Goal: Task Accomplishment & Management: Use online tool/utility

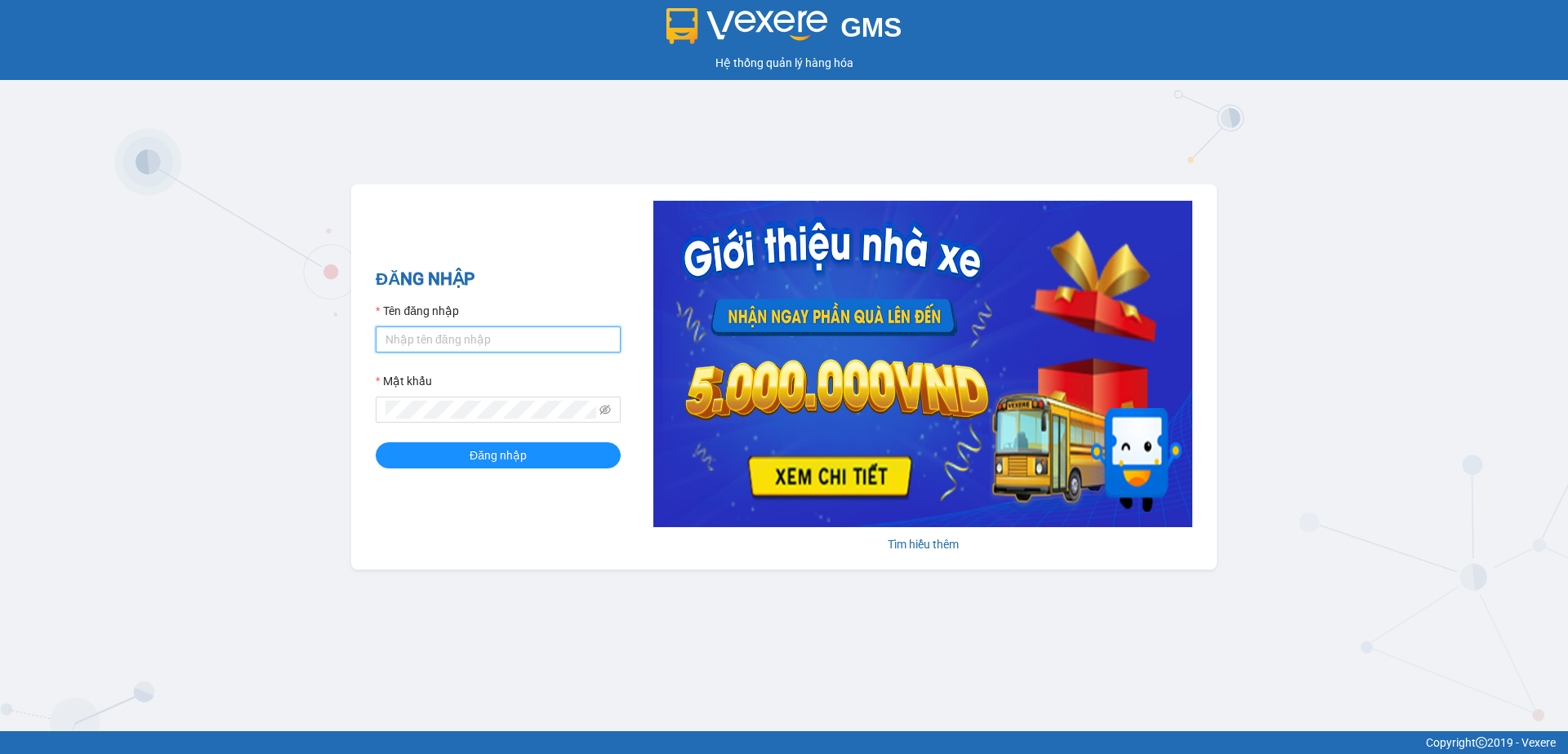
type input "phanoanh.tienoanh"
click at [506, 336] on input "phanoanh.tienoanh" at bounding box center [498, 339] width 245 height 26
click at [506, 337] on input "phanoanh.tienoanh" at bounding box center [498, 339] width 245 height 26
type input "HO"
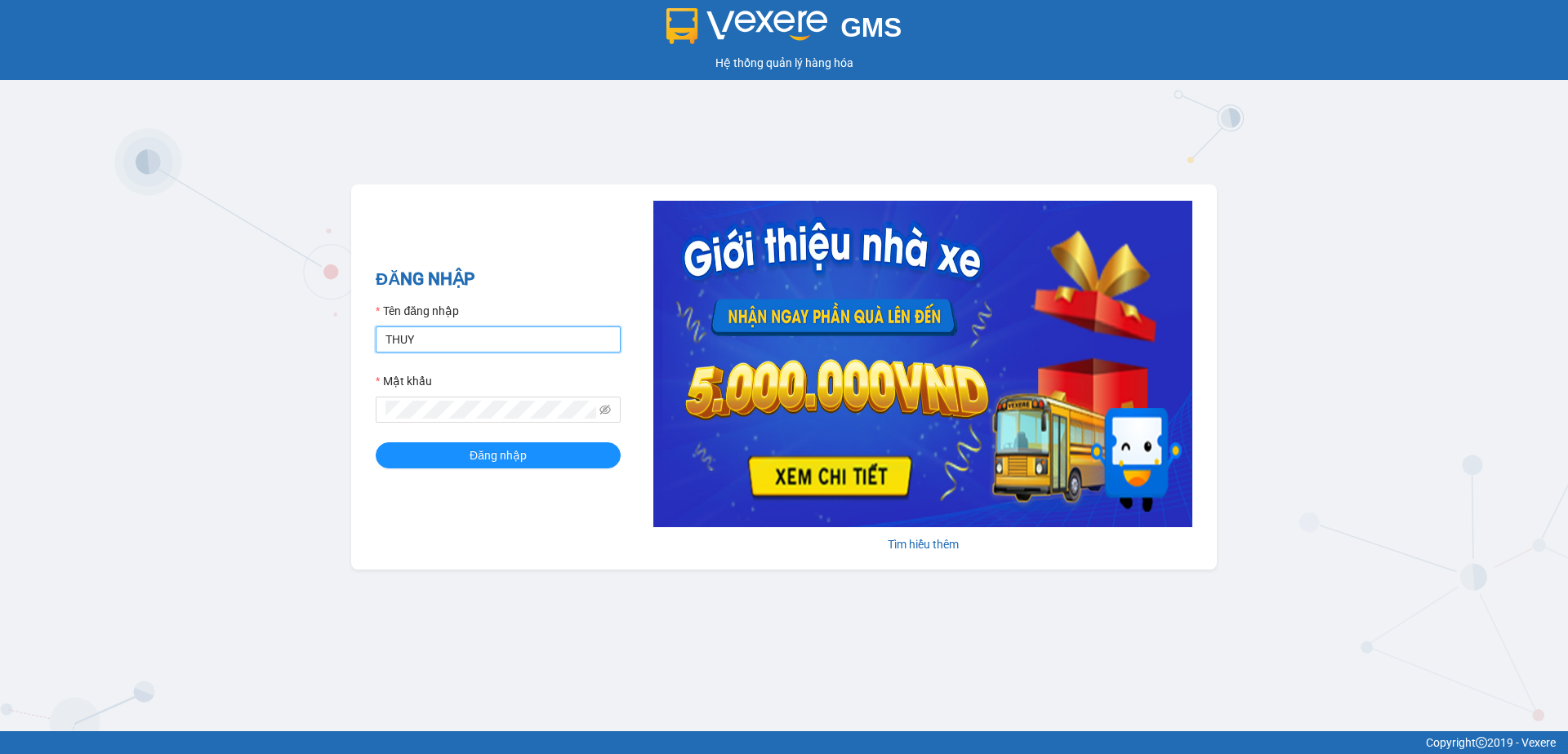
type input "thuyduyen.tienoanh"
click at [486, 453] on span "Đăng nhập" at bounding box center [498, 455] width 57 height 18
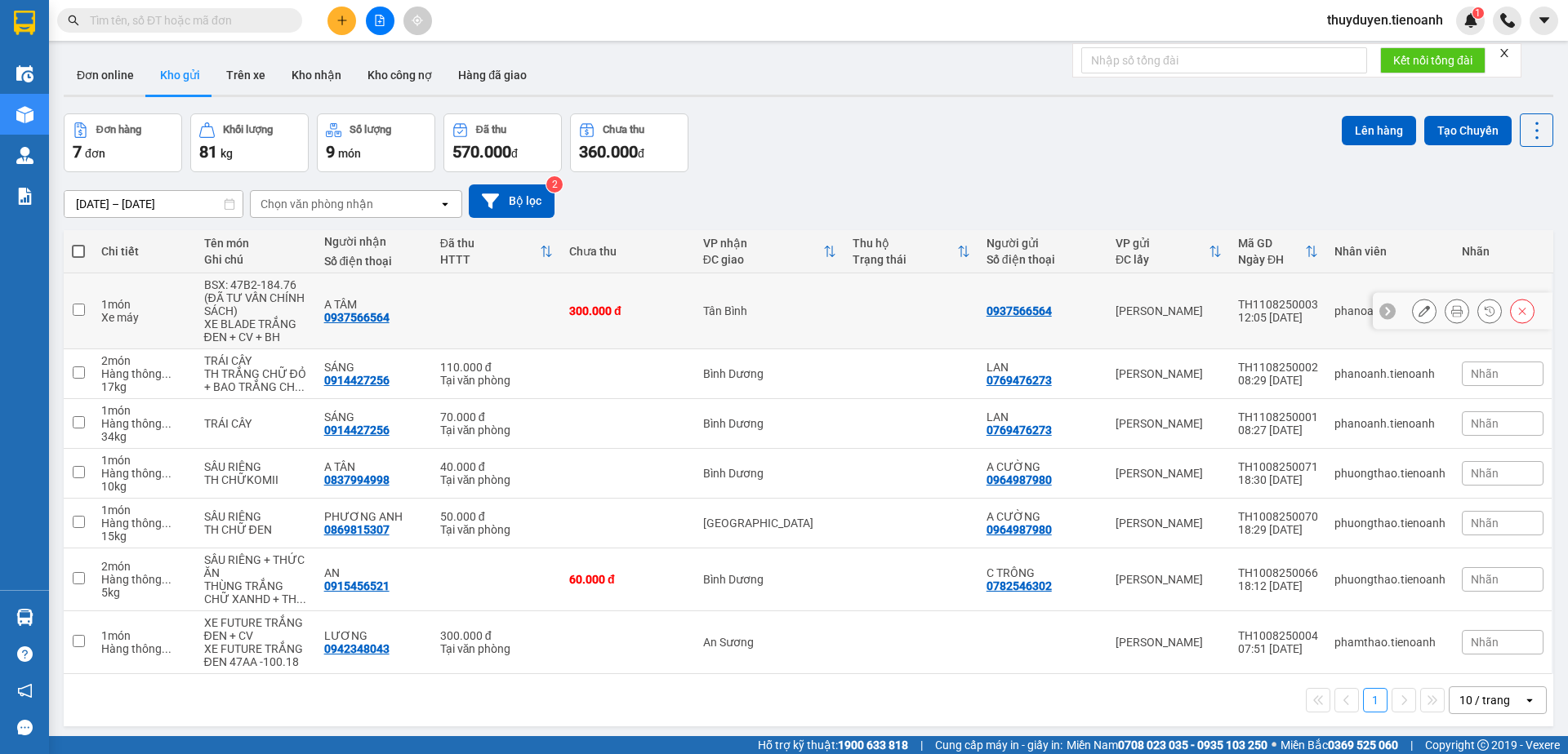
click at [1418, 312] on icon at bounding box center [1424, 311] width 11 height 11
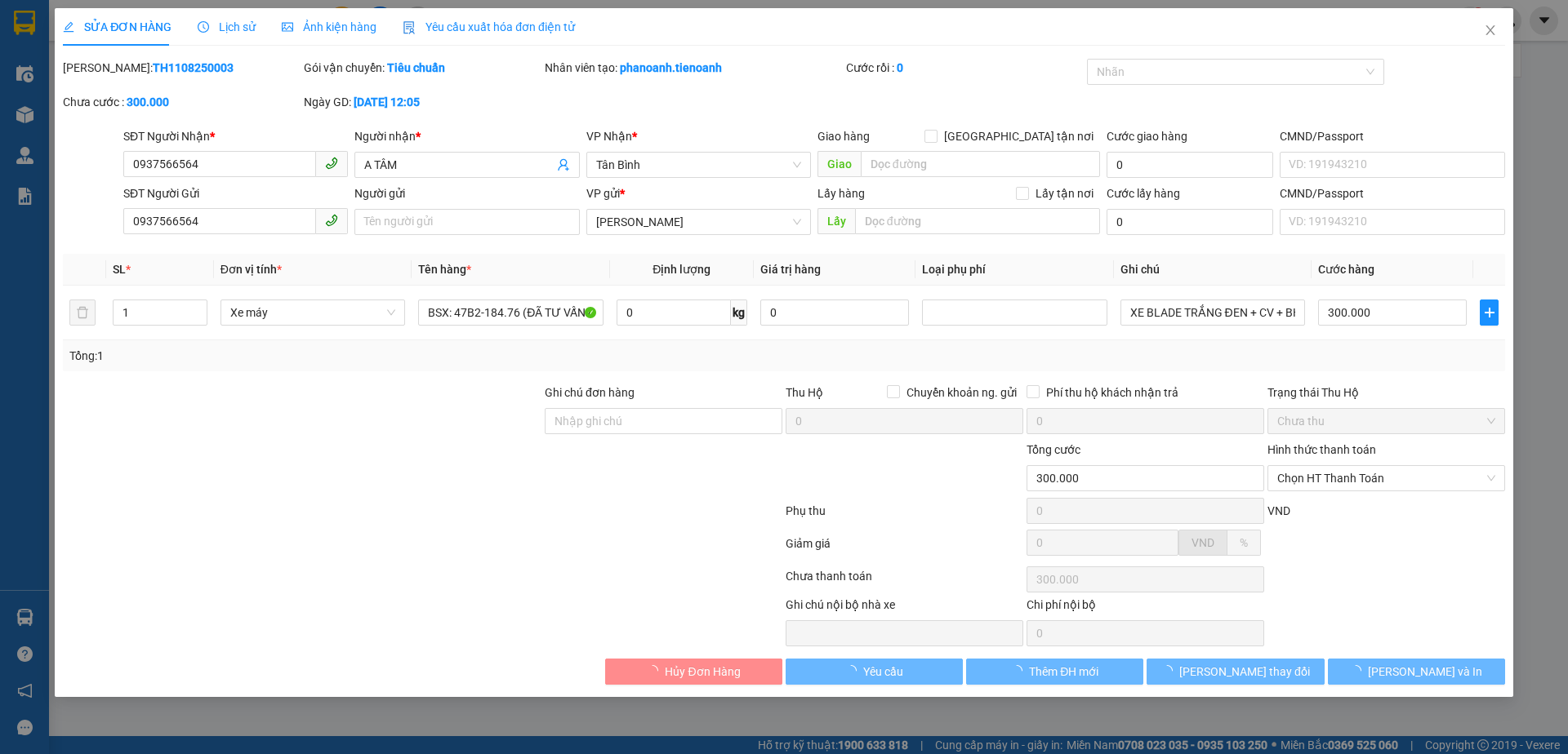
type input "0937566564"
type input "A TÂM"
type input "0937566564"
type input "300.000"
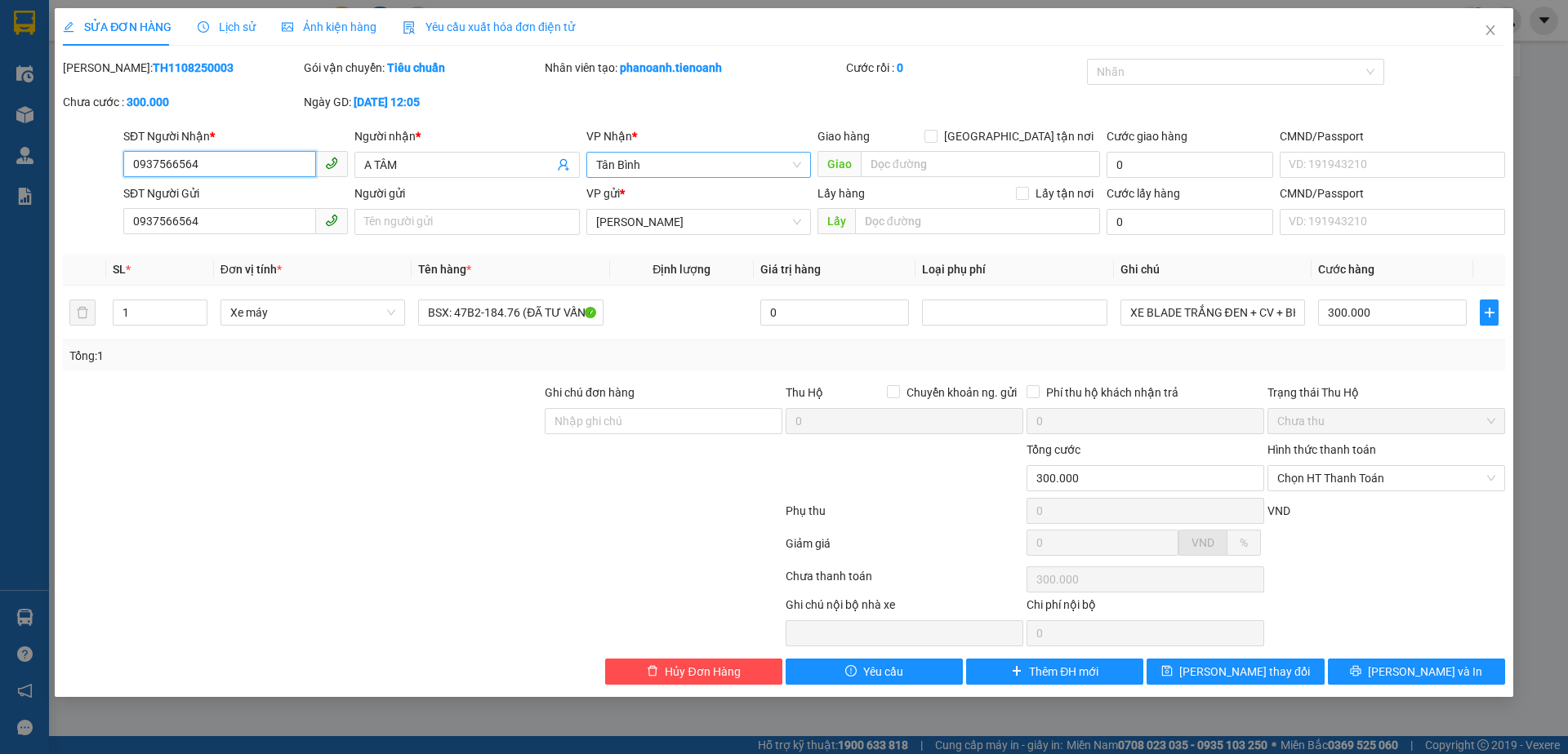
click at [623, 167] on span "Tân Bình" at bounding box center [698, 165] width 205 height 24
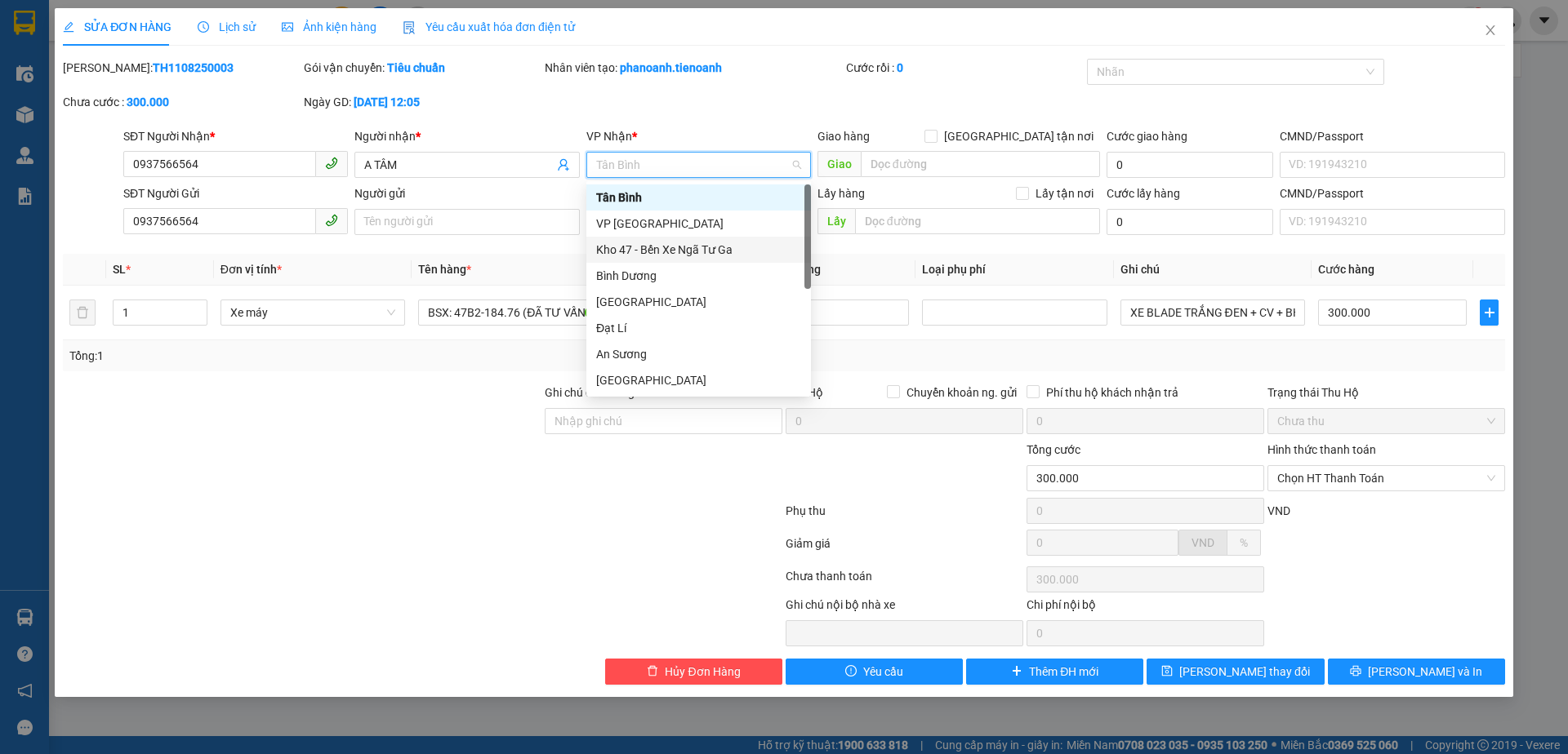
click at [672, 255] on div "Kho 47 - Bến Xe Ngã Tư Ga" at bounding box center [698, 249] width 205 height 18
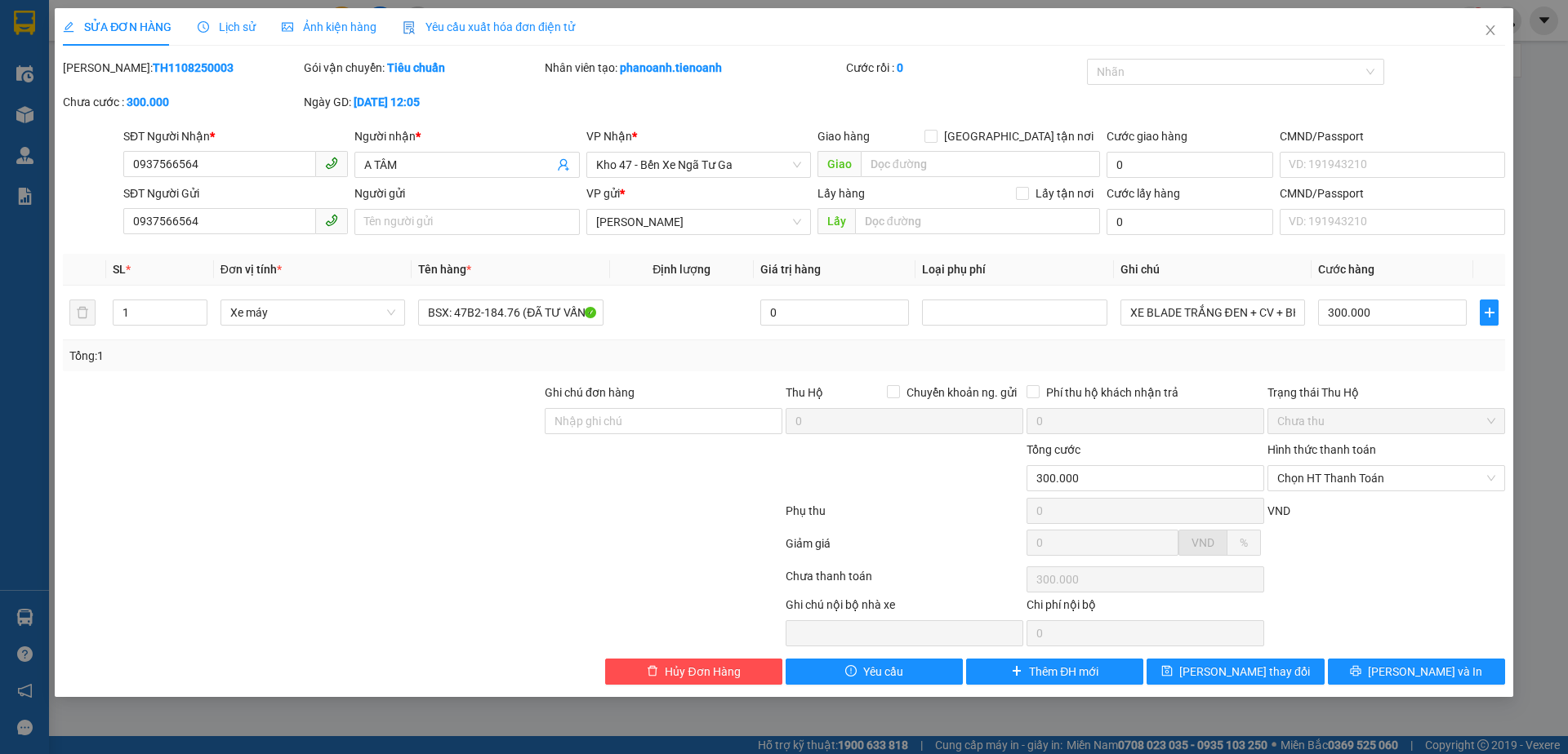
click at [476, 490] on div at bounding box center [302, 469] width 482 height 57
click at [1362, 669] on icon "printer" at bounding box center [1356, 671] width 10 height 10
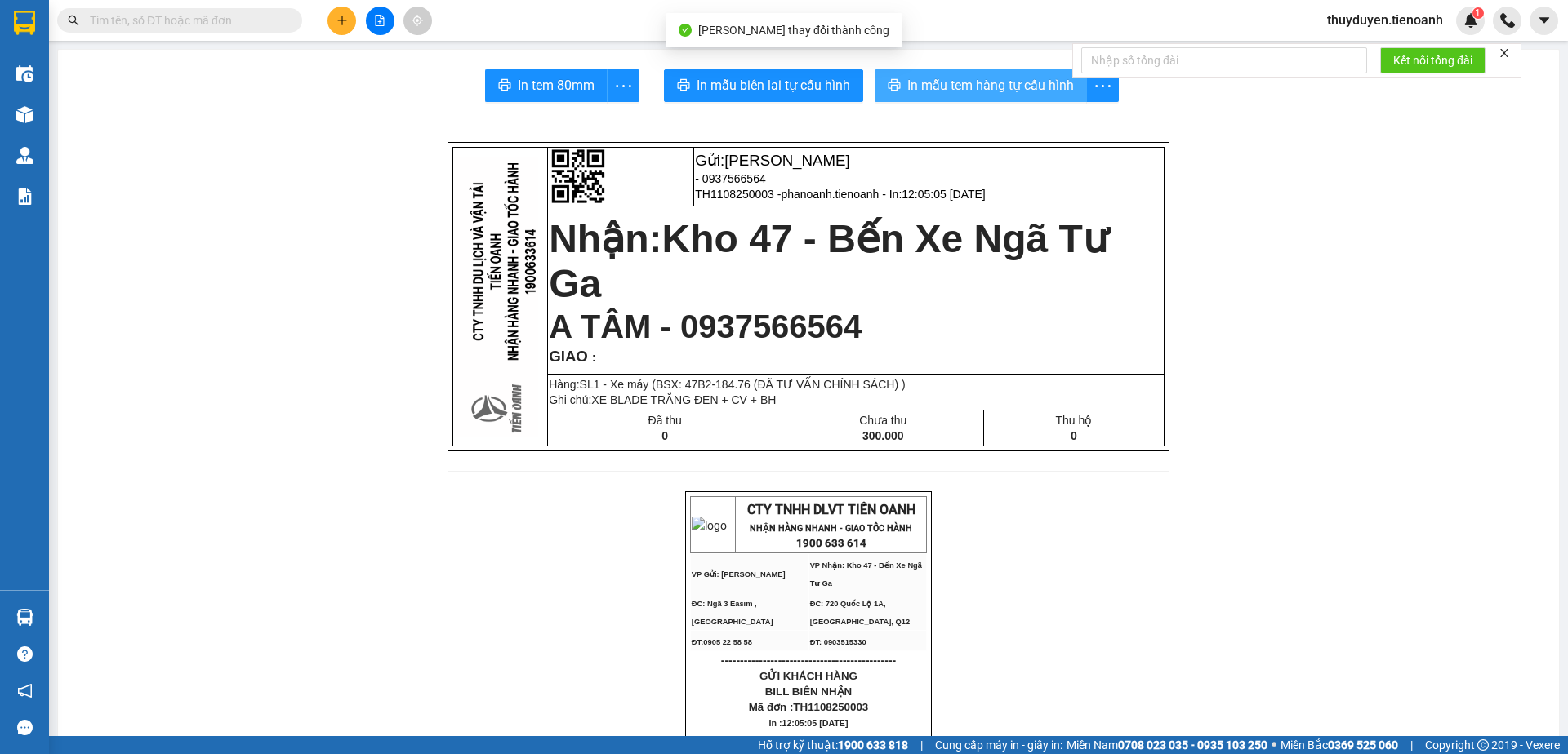
click at [922, 90] on span "In mẫu tem hàng tự cấu hình" at bounding box center [990, 86] width 166 height 20
